Goal: Transaction & Acquisition: Purchase product/service

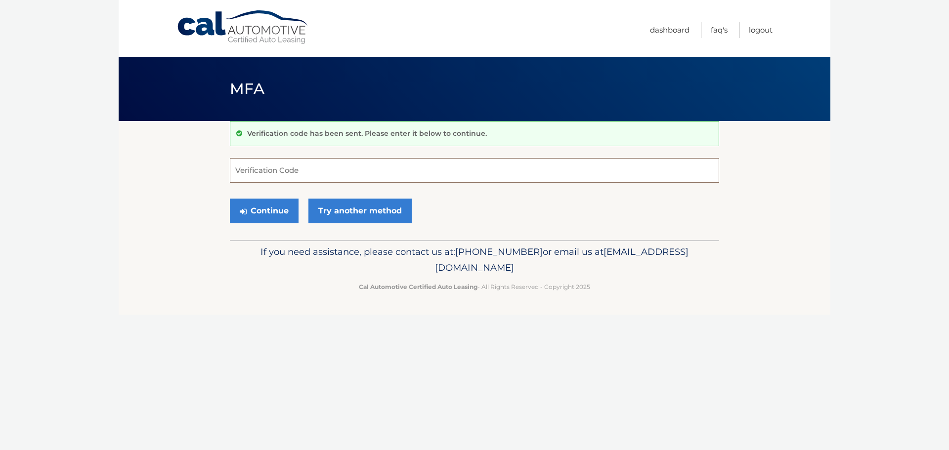
click at [313, 163] on input "Verification Code" at bounding box center [474, 170] width 489 height 25
type input "955712"
click at [273, 213] on button "Continue" at bounding box center [264, 211] width 69 height 25
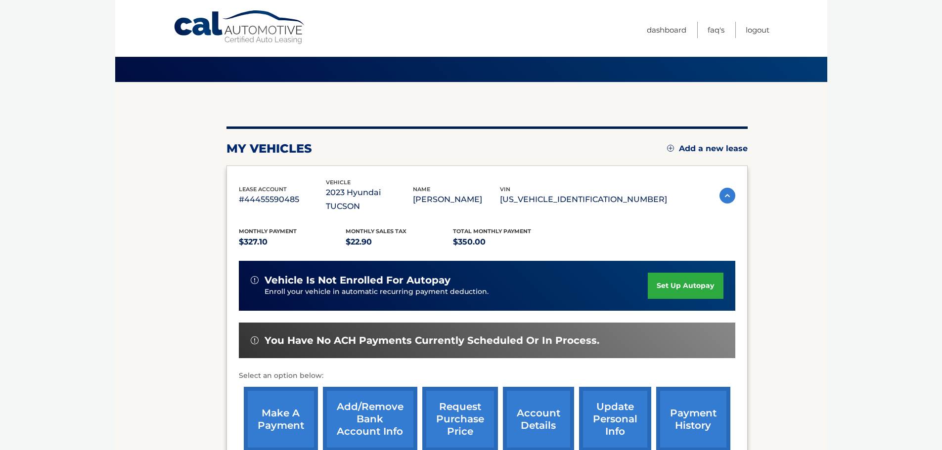
scroll to position [99, 0]
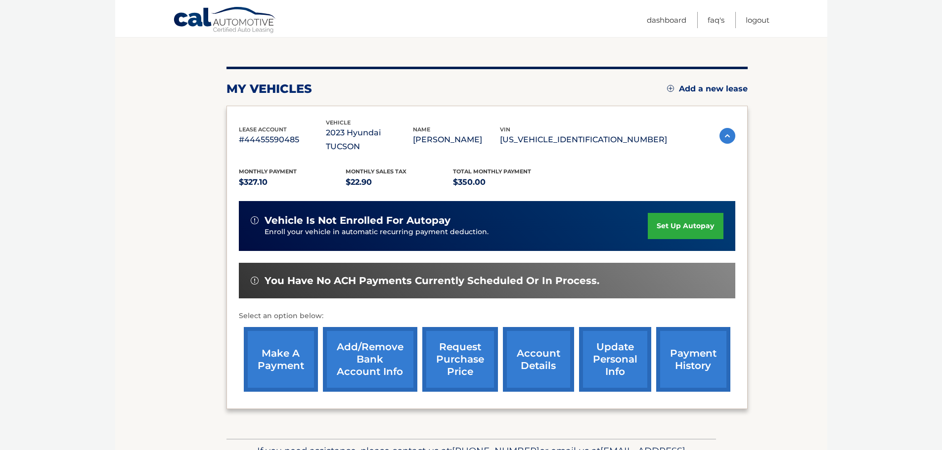
click at [275, 358] on link "make a payment" at bounding box center [281, 359] width 74 height 65
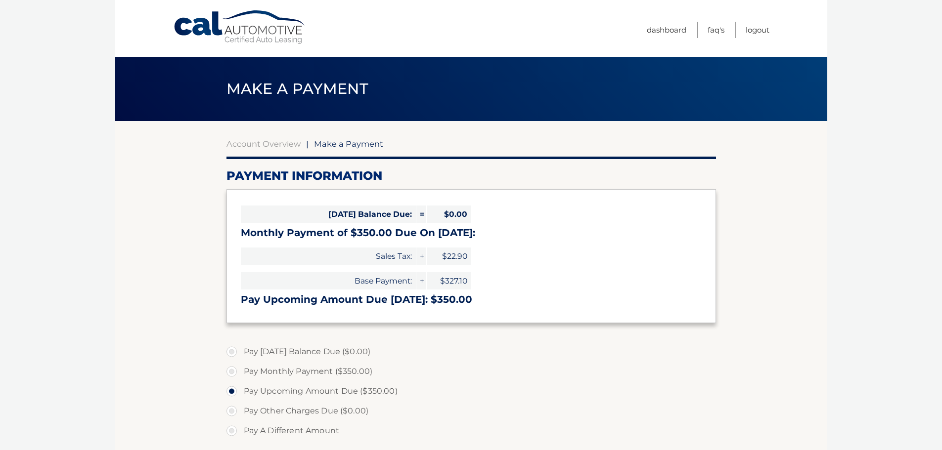
select select "ZjdlY2ZiYzQtM2E0OC00NDU1LTg2YTUtY2QyODZiM2YzOTdk"
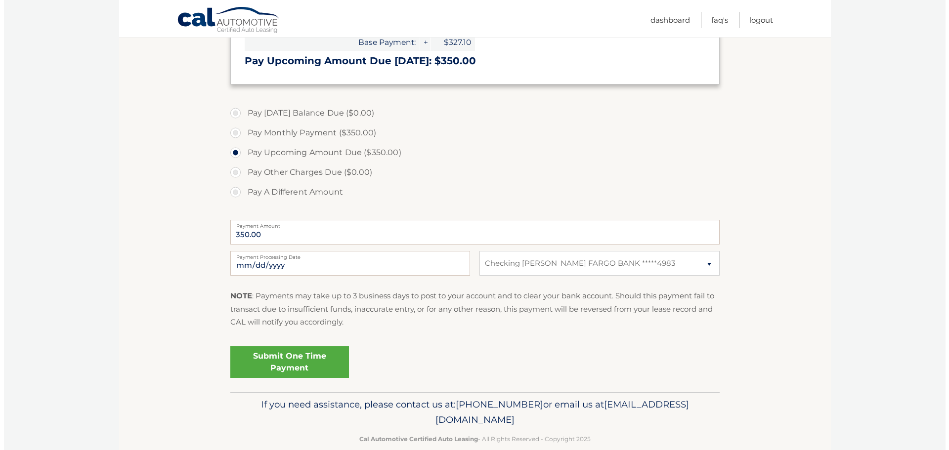
scroll to position [256, 0]
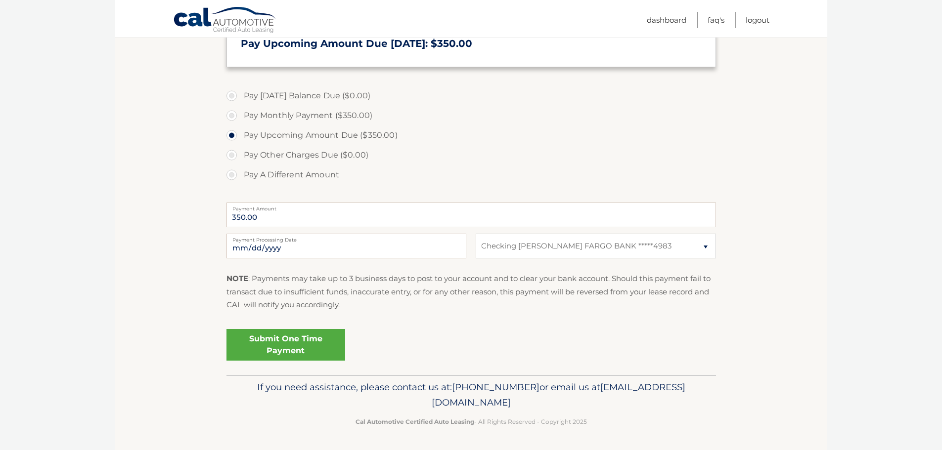
click at [306, 350] on link "Submit One Time Payment" at bounding box center [285, 345] width 119 height 32
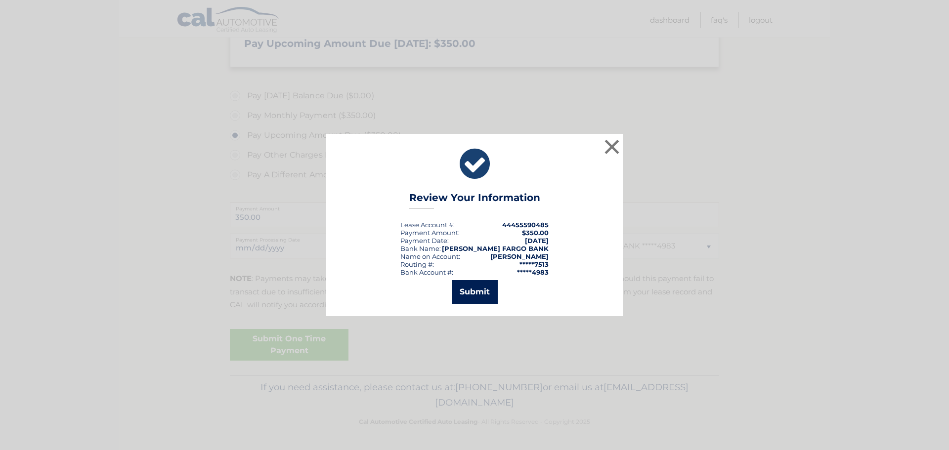
click at [464, 296] on button "Submit" at bounding box center [475, 292] width 46 height 24
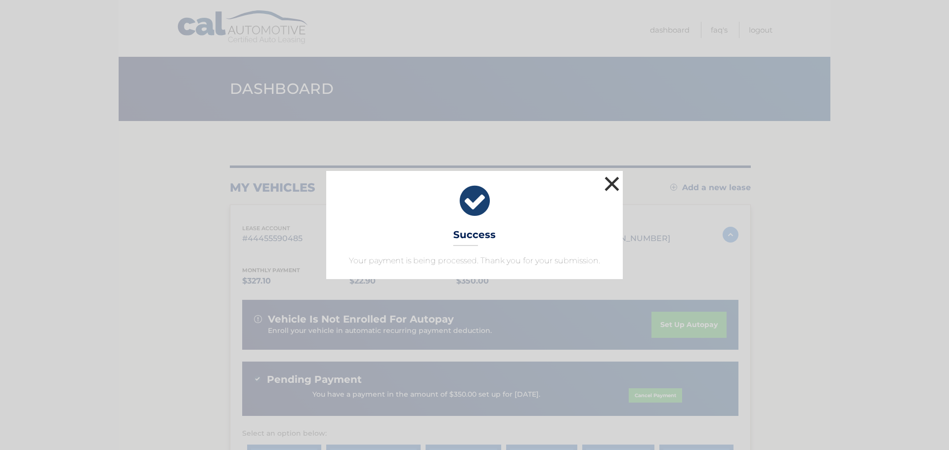
click at [609, 184] on button "×" at bounding box center [612, 184] width 20 height 20
